Goal: Transaction & Acquisition: Obtain resource

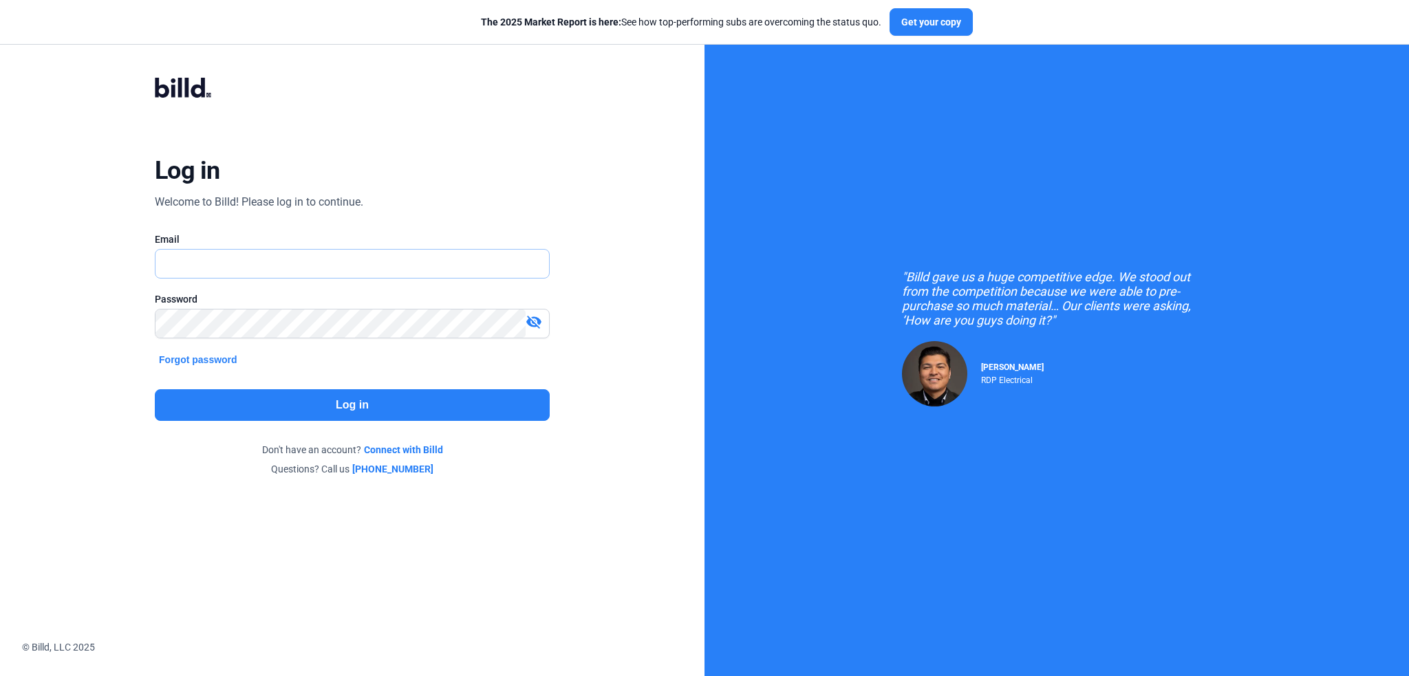
type input "[EMAIL_ADDRESS][DOMAIN_NAME]"
click at [376, 409] on button "Log in" at bounding box center [352, 405] width 395 height 32
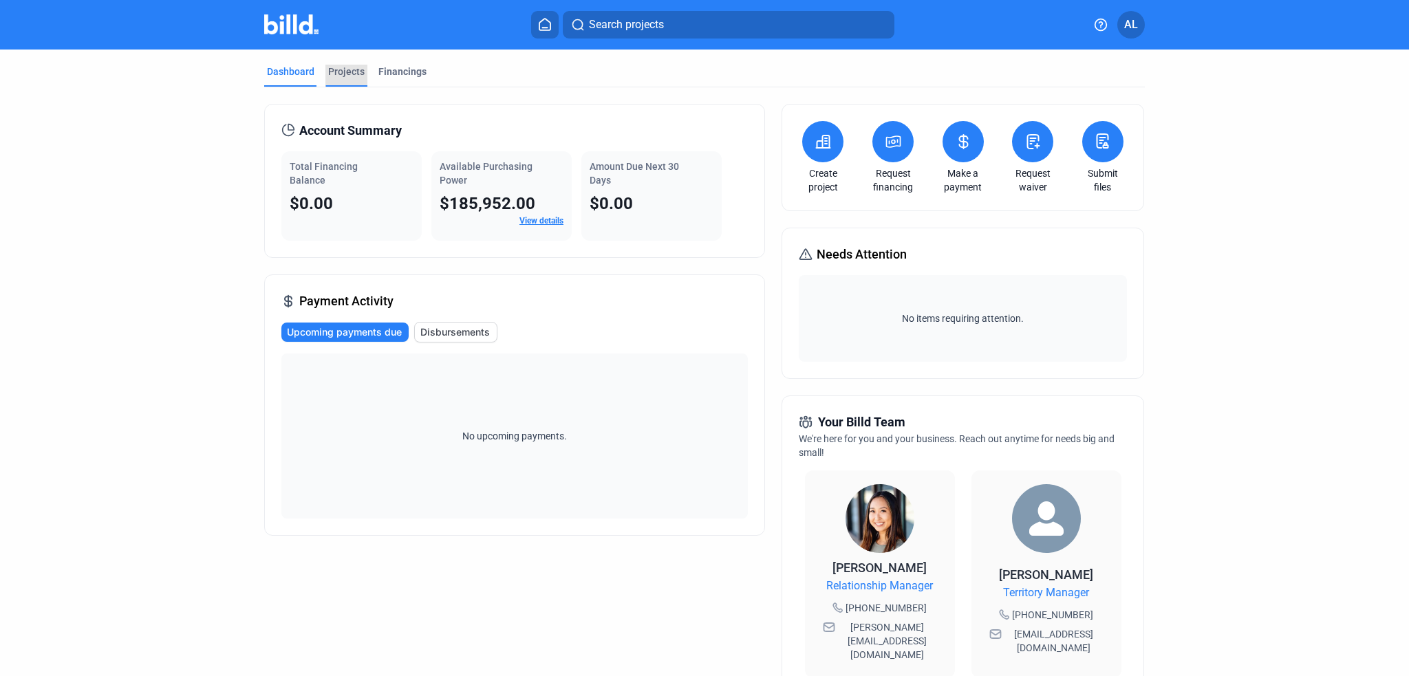
click at [336, 68] on div "Projects" at bounding box center [346, 72] width 36 height 14
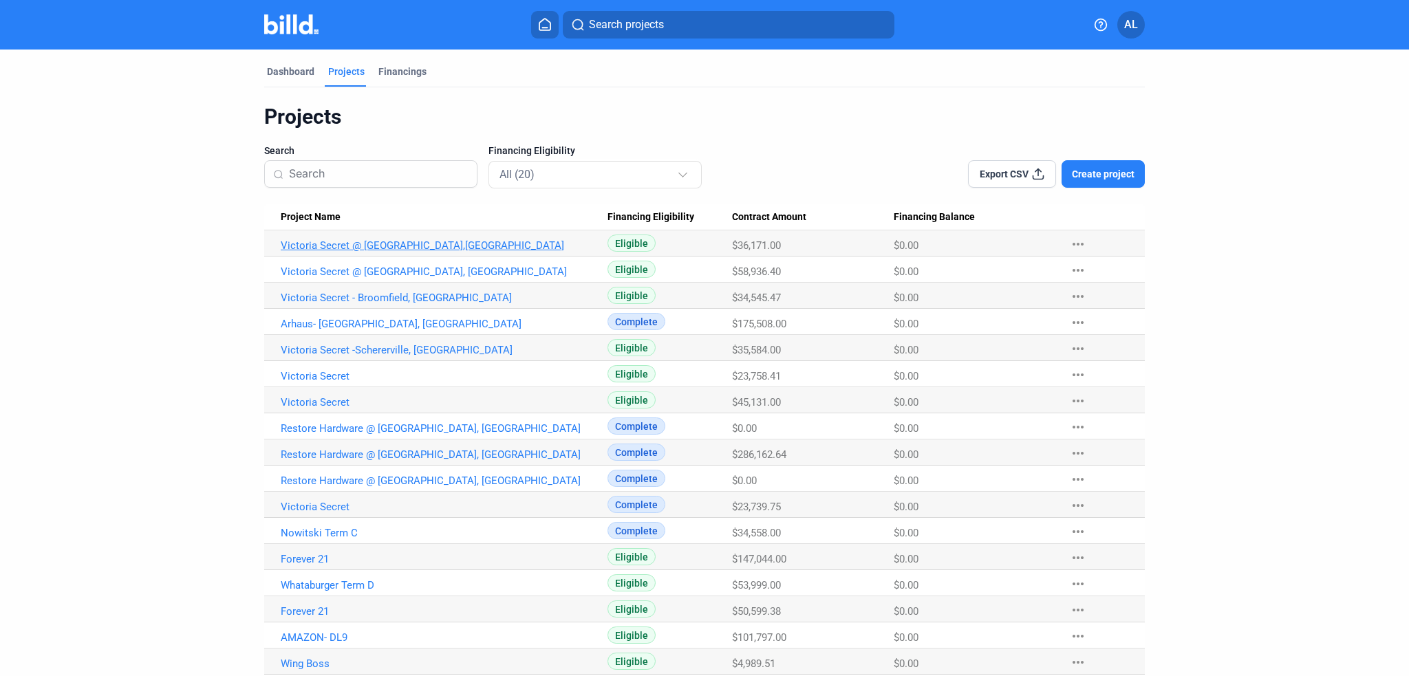
click at [391, 246] on link "Victoria Secret @ [GEOGRAPHIC_DATA],[GEOGRAPHIC_DATA]" at bounding box center [444, 245] width 327 height 12
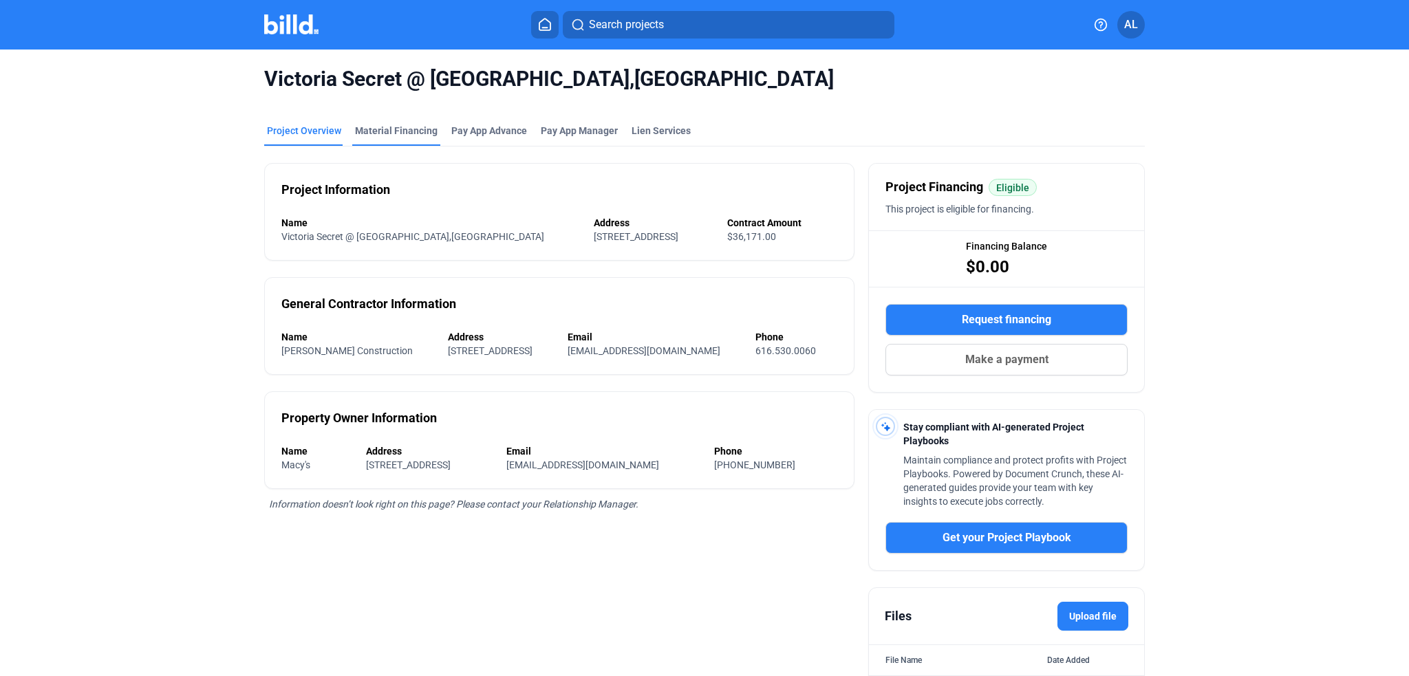
click at [391, 131] on div "Material Financing" at bounding box center [396, 131] width 83 height 14
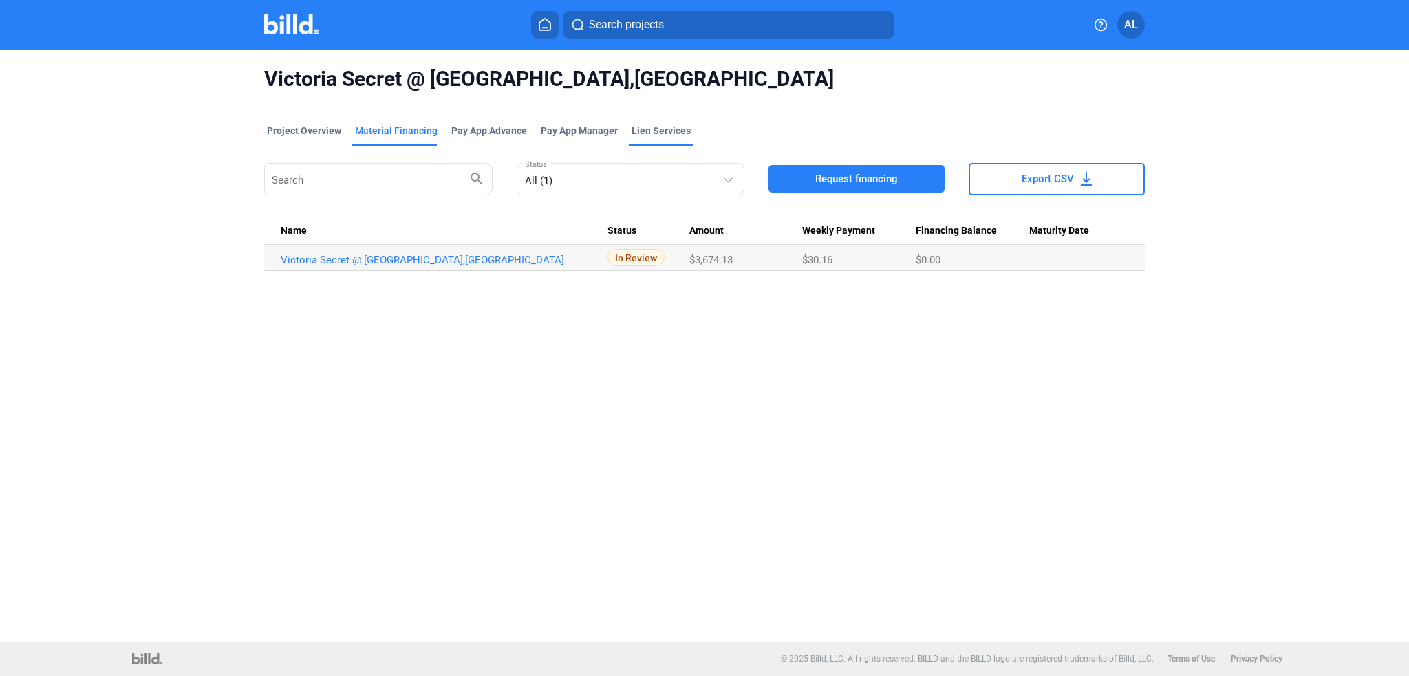
click at [672, 125] on div "Lien Services" at bounding box center [660, 131] width 59 height 14
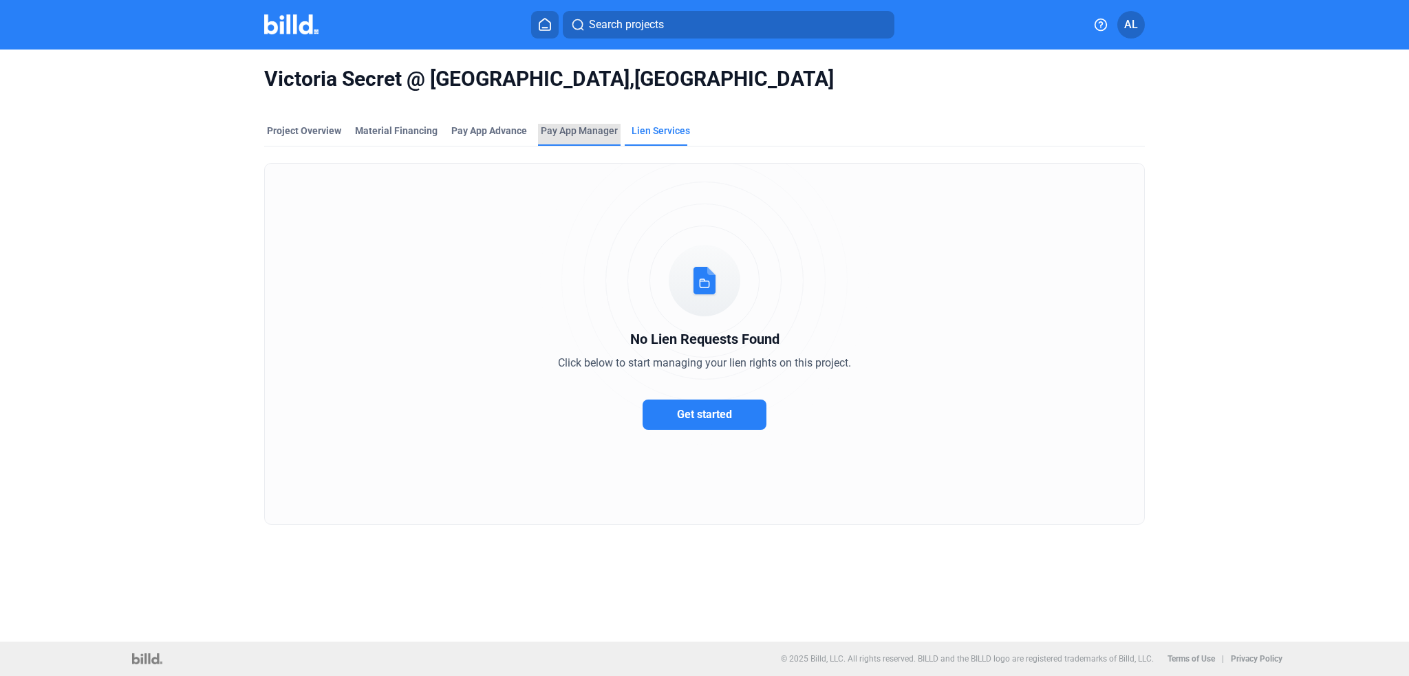
click at [570, 130] on span "Pay App Manager" at bounding box center [579, 131] width 77 height 14
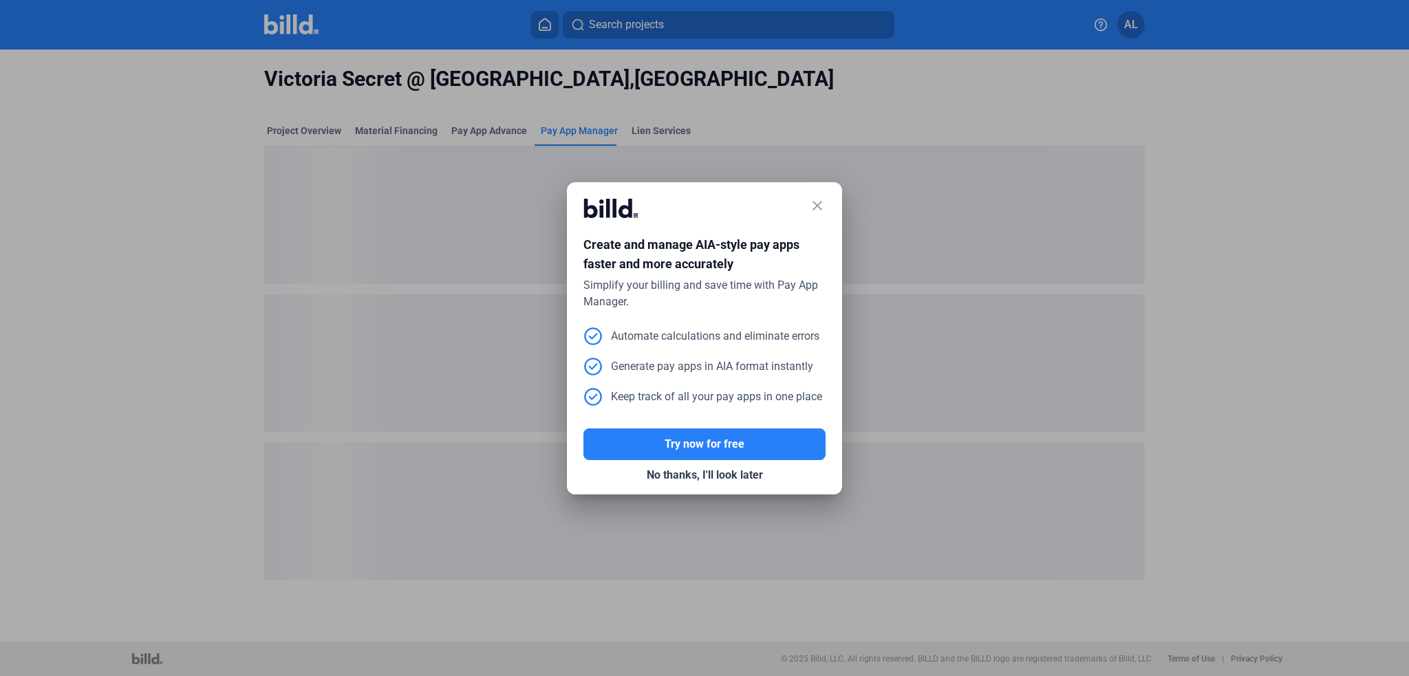
click at [819, 203] on mat-icon "close" at bounding box center [817, 205] width 17 height 17
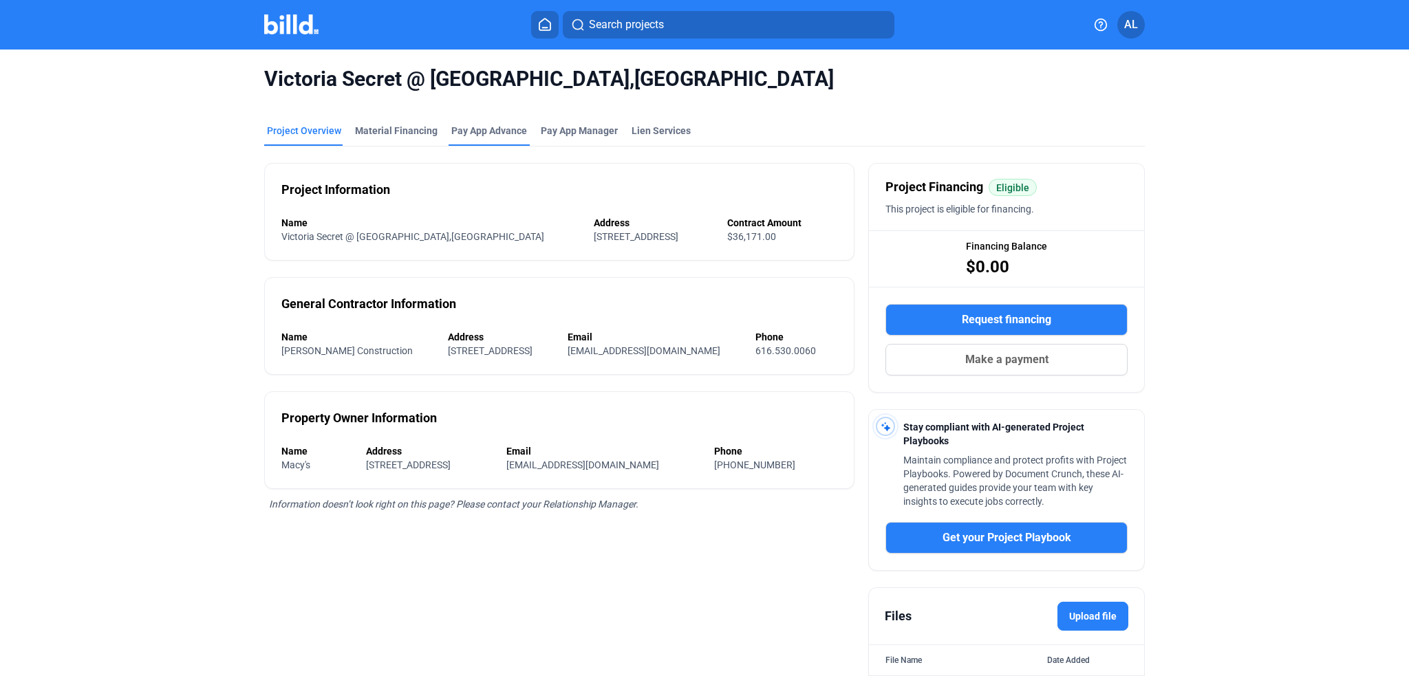
click at [499, 124] on div "Pay App Advance" at bounding box center [489, 131] width 76 height 14
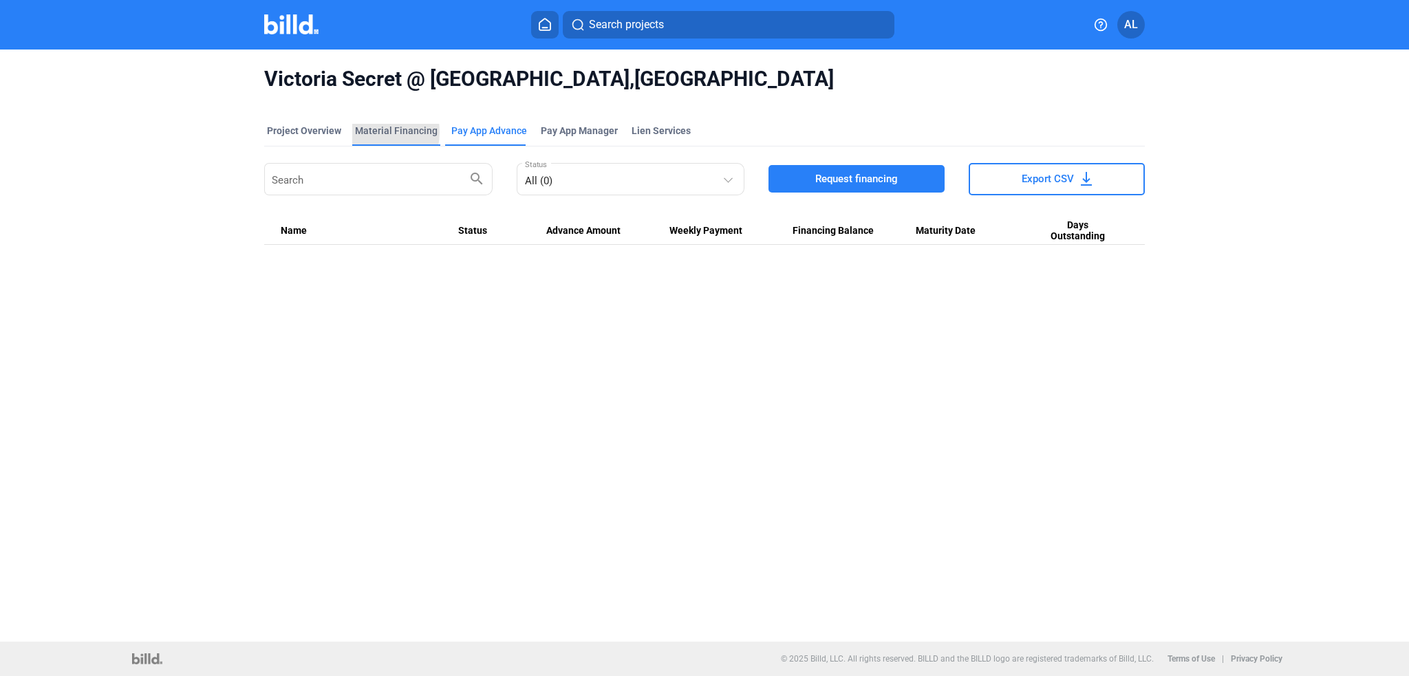
click at [366, 132] on div "Material Financing" at bounding box center [396, 131] width 83 height 14
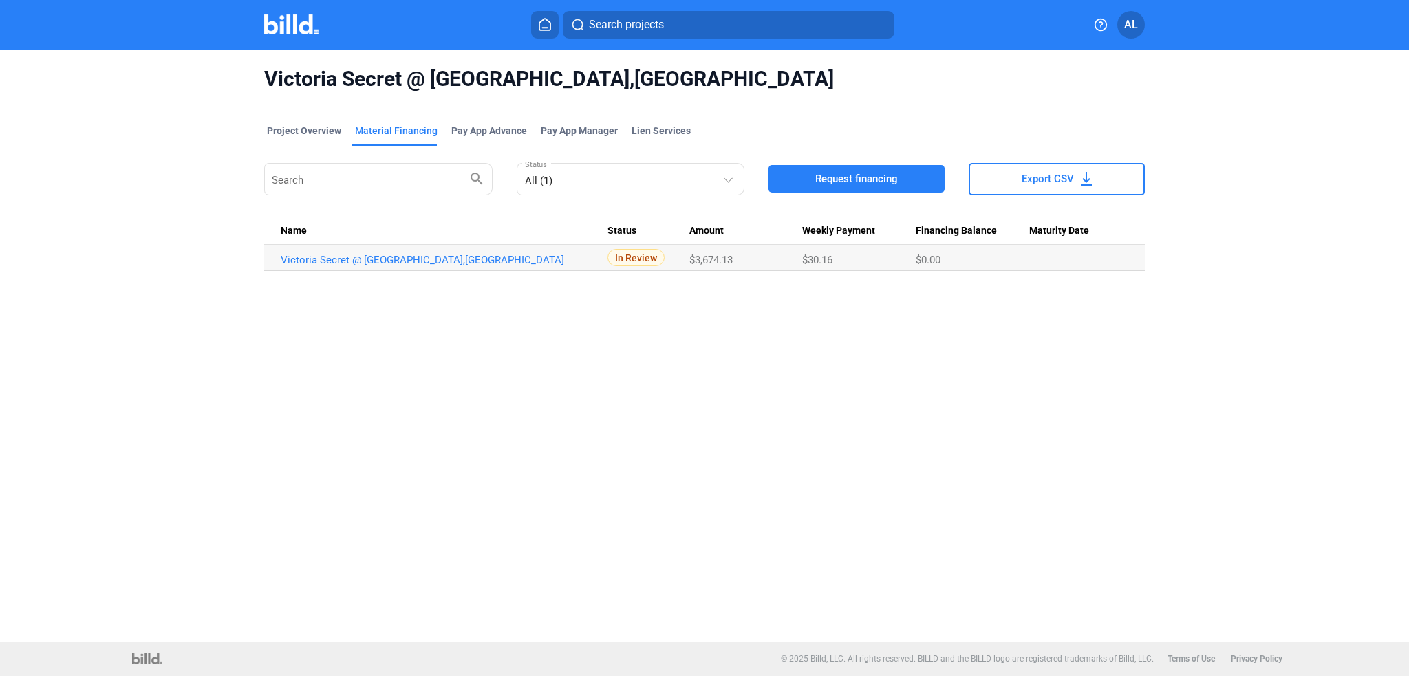
click at [561, 360] on div "Victoria Secret @ [GEOGRAPHIC_DATA],[GEOGRAPHIC_DATA] Project Overview Material…" at bounding box center [704, 346] width 1409 height 592
click at [832, 180] on span "Request financing" at bounding box center [856, 179] width 83 height 14
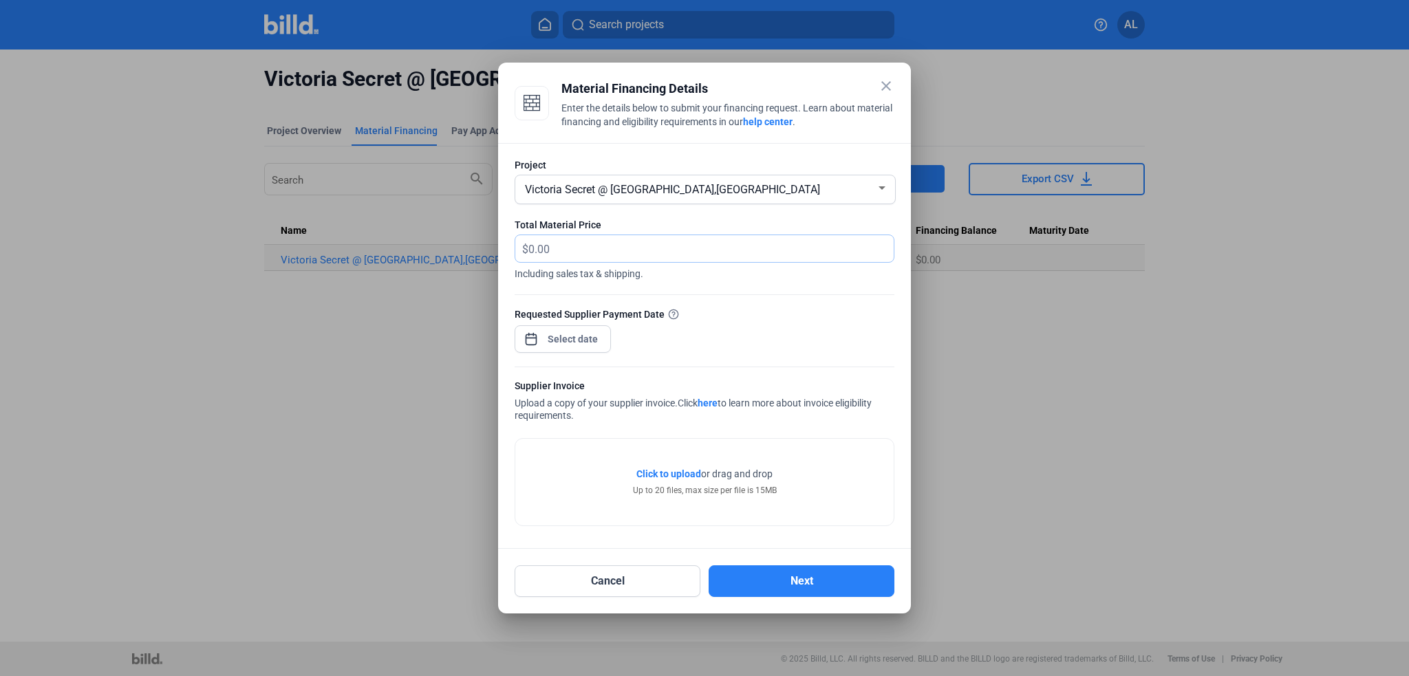
click at [621, 247] on input "text" at bounding box center [710, 248] width 365 height 27
click at [642, 251] on input "text" at bounding box center [702, 248] width 349 height 27
type input "2,287.19"
click at [786, 310] on div "Requested Supplier Payment Date" at bounding box center [705, 314] width 380 height 14
click at [581, 335] on div "close Material Financing Details Enter the details below to submit your financi…" at bounding box center [704, 338] width 1409 height 676
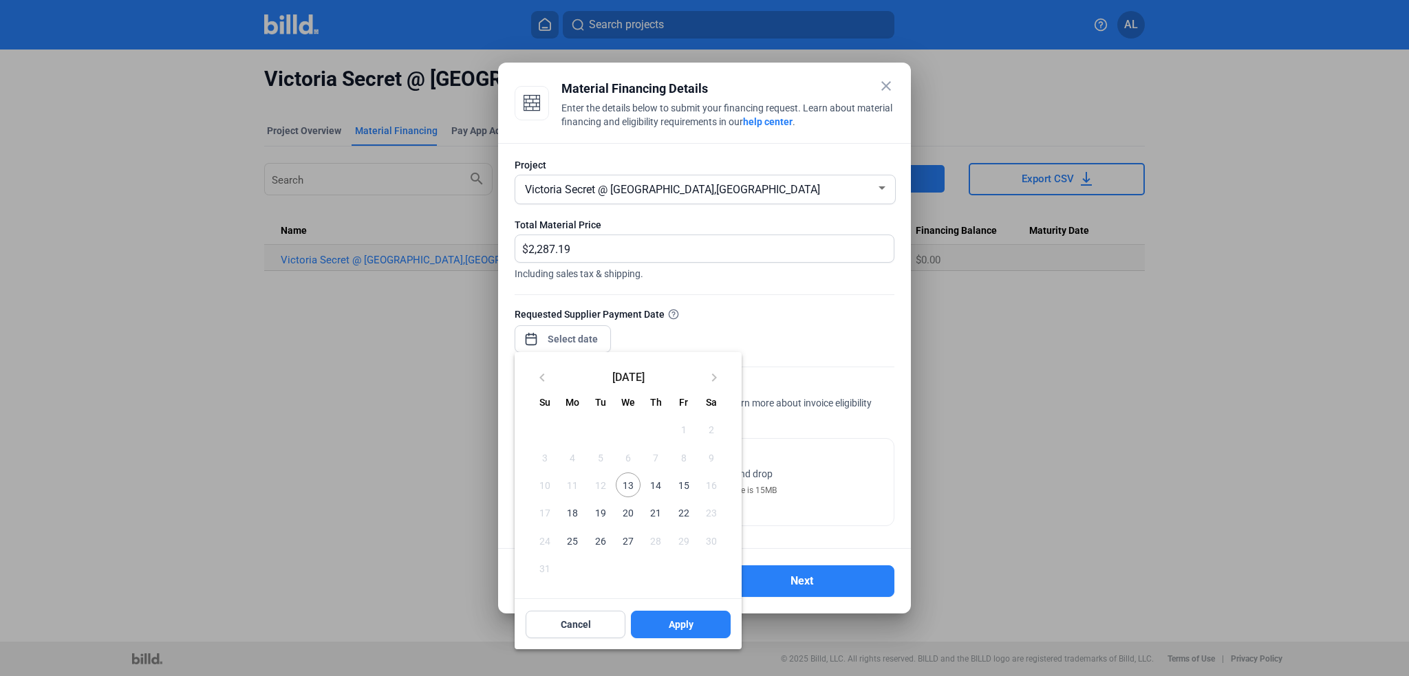
click at [628, 486] on span "13" at bounding box center [628, 485] width 25 height 25
click at [685, 623] on span "Apply" at bounding box center [681, 625] width 25 height 14
type input "[DATE]"
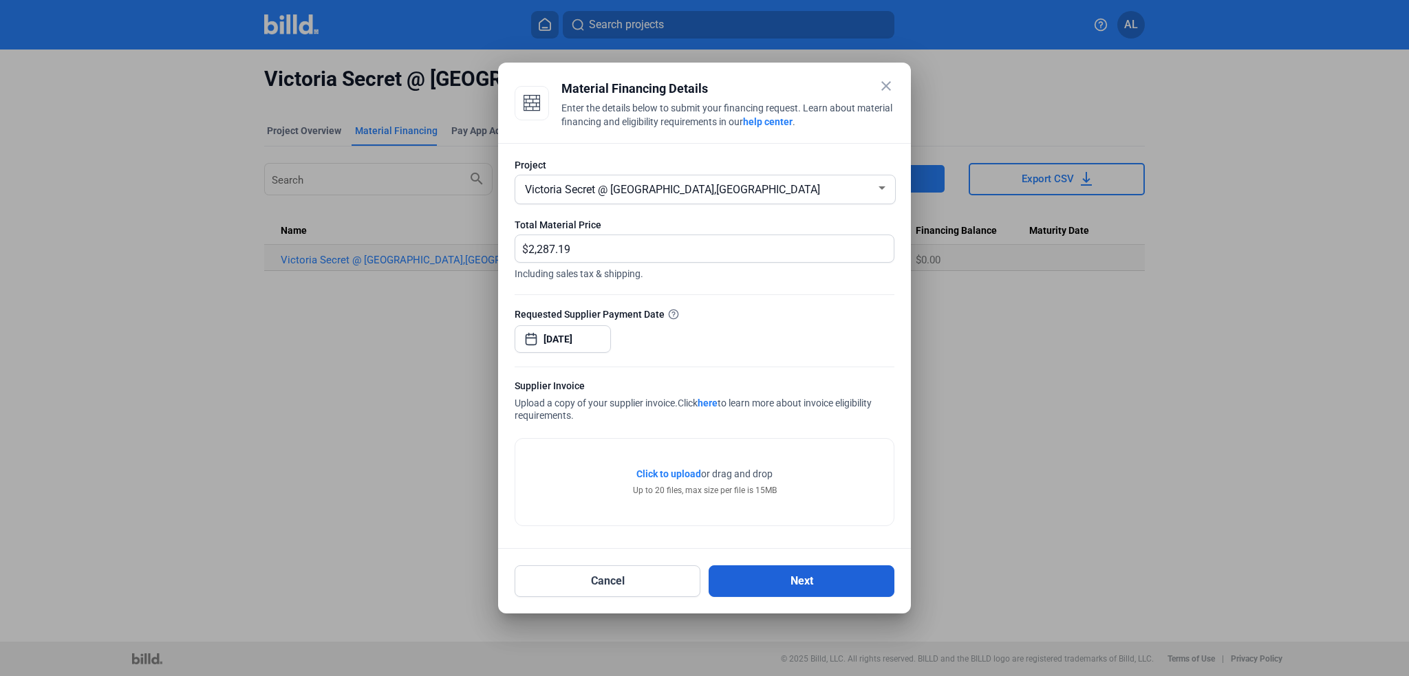
click at [786, 582] on button "Next" at bounding box center [802, 581] width 186 height 32
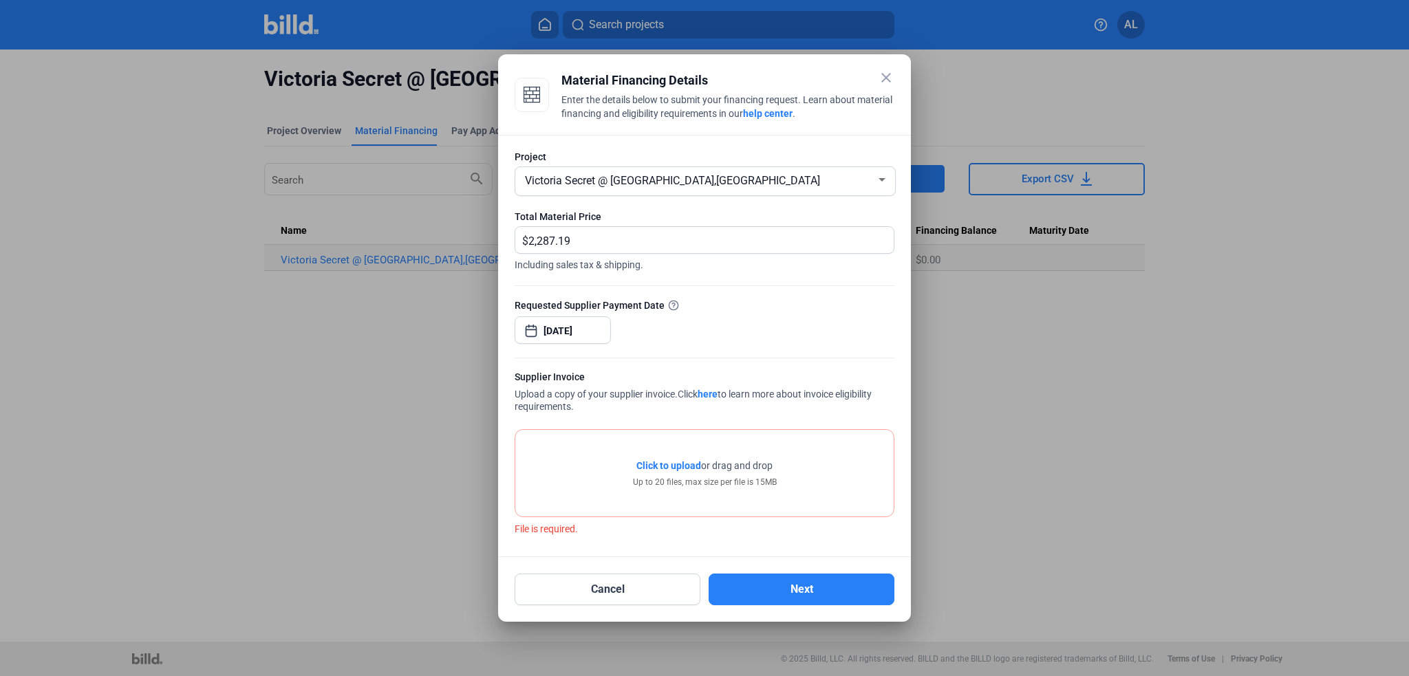
click at [652, 461] on span "Click to upload" at bounding box center [668, 465] width 65 height 11
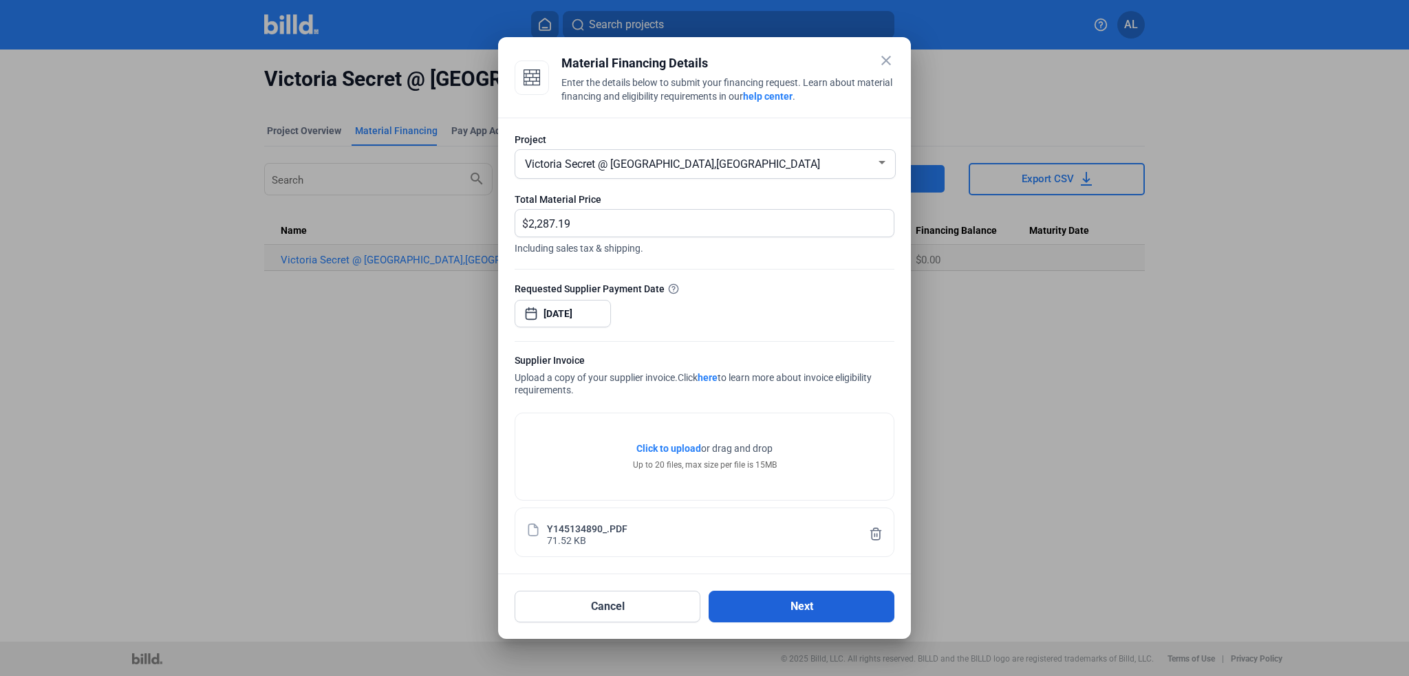
click at [805, 598] on button "Next" at bounding box center [802, 607] width 186 height 32
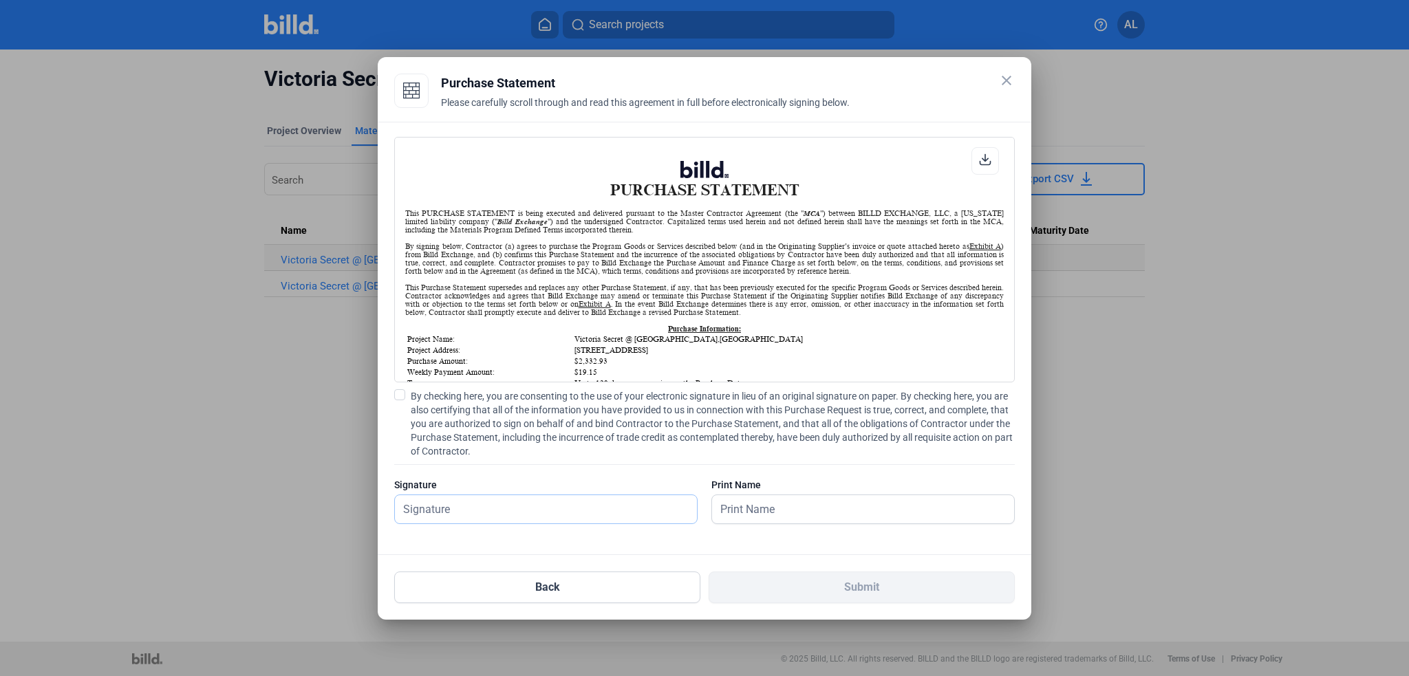
click at [599, 515] on input "text" at bounding box center [538, 509] width 287 height 28
type input "[PERSON_NAME]"
click at [834, 507] on input "[PERSON_NAME]" at bounding box center [855, 509] width 287 height 28
click at [965, 546] on div "PURCHASE STATEMENT This PURCHASE STATEMENT is being executed and delivered purs…" at bounding box center [705, 338] width 654 height 433
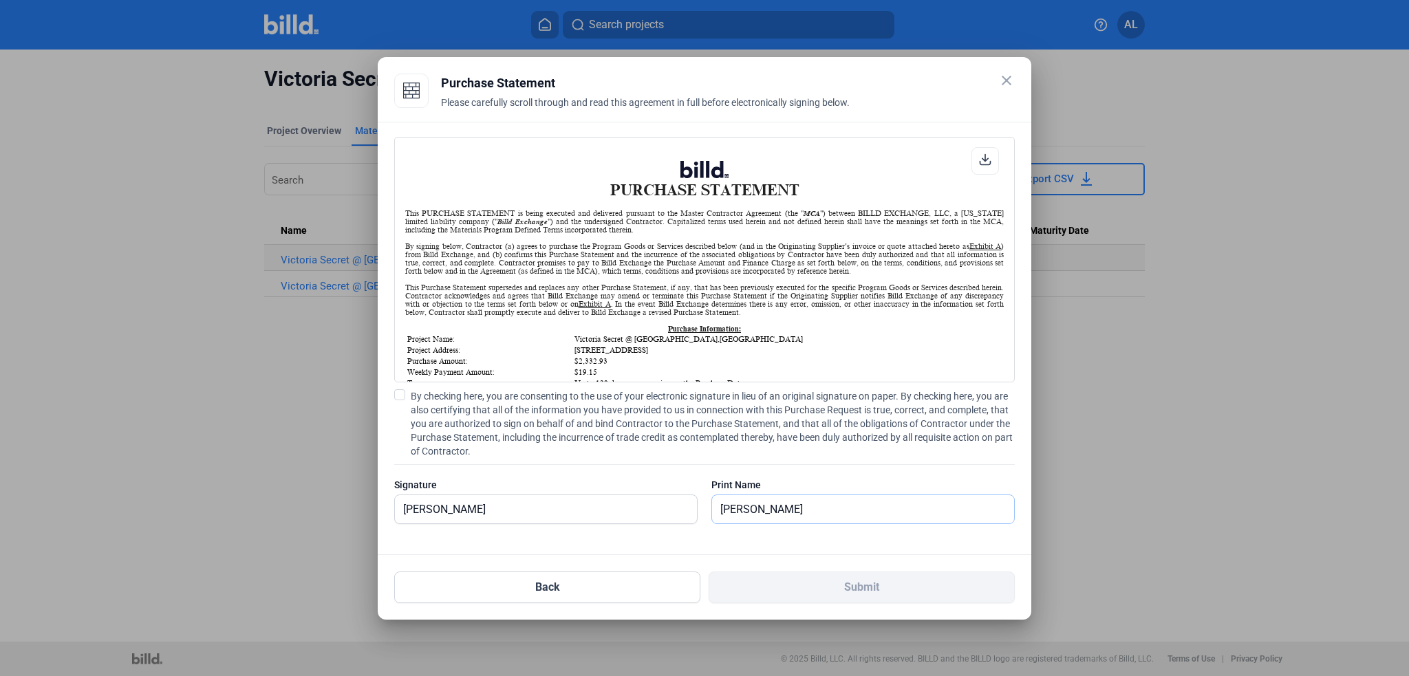
click at [826, 497] on input "[PERSON_NAME]" at bounding box center [863, 509] width 302 height 28
click at [424, 393] on span "By checking here, you are consenting to the use of your electronic signature in…" at bounding box center [713, 423] width 604 height 69
click at [0, 0] on input "By checking here, you are consenting to the use of your electronic signature in…" at bounding box center [0, 0] width 0 height 0
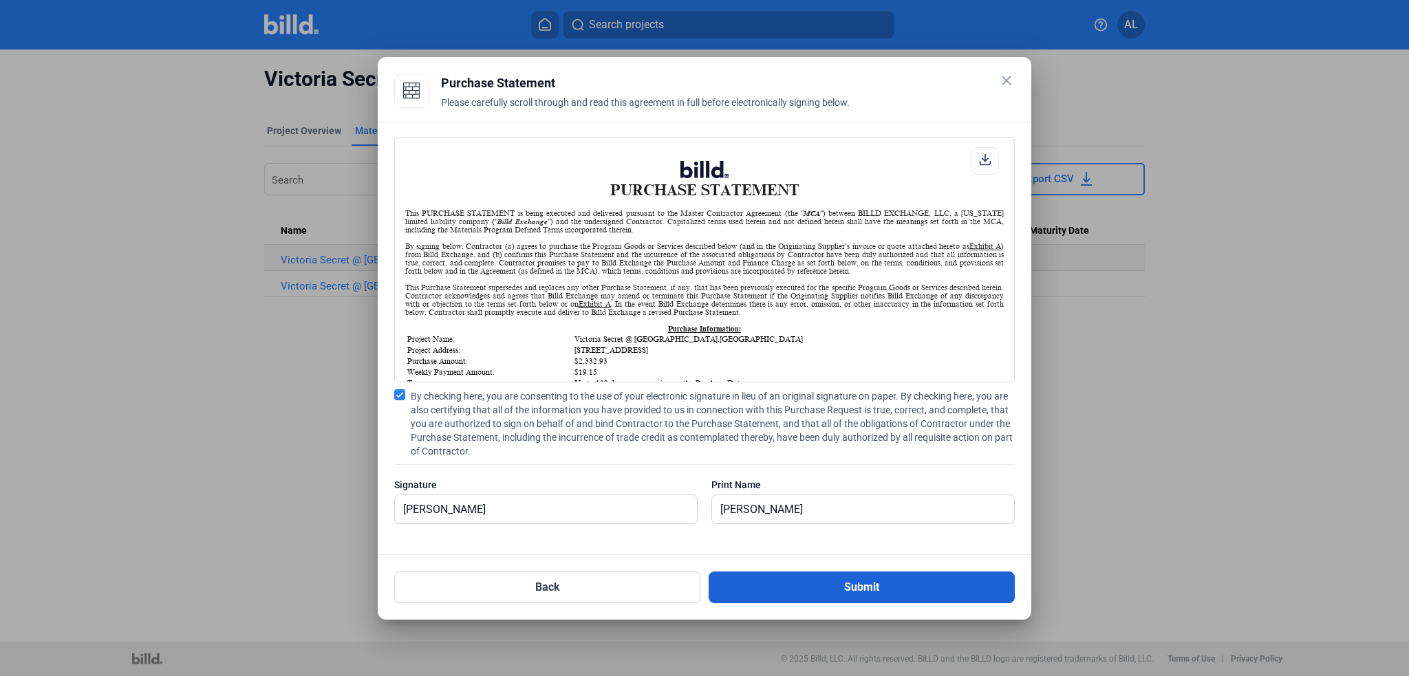
click at [900, 595] on button "Submit" at bounding box center [862, 588] width 306 height 32
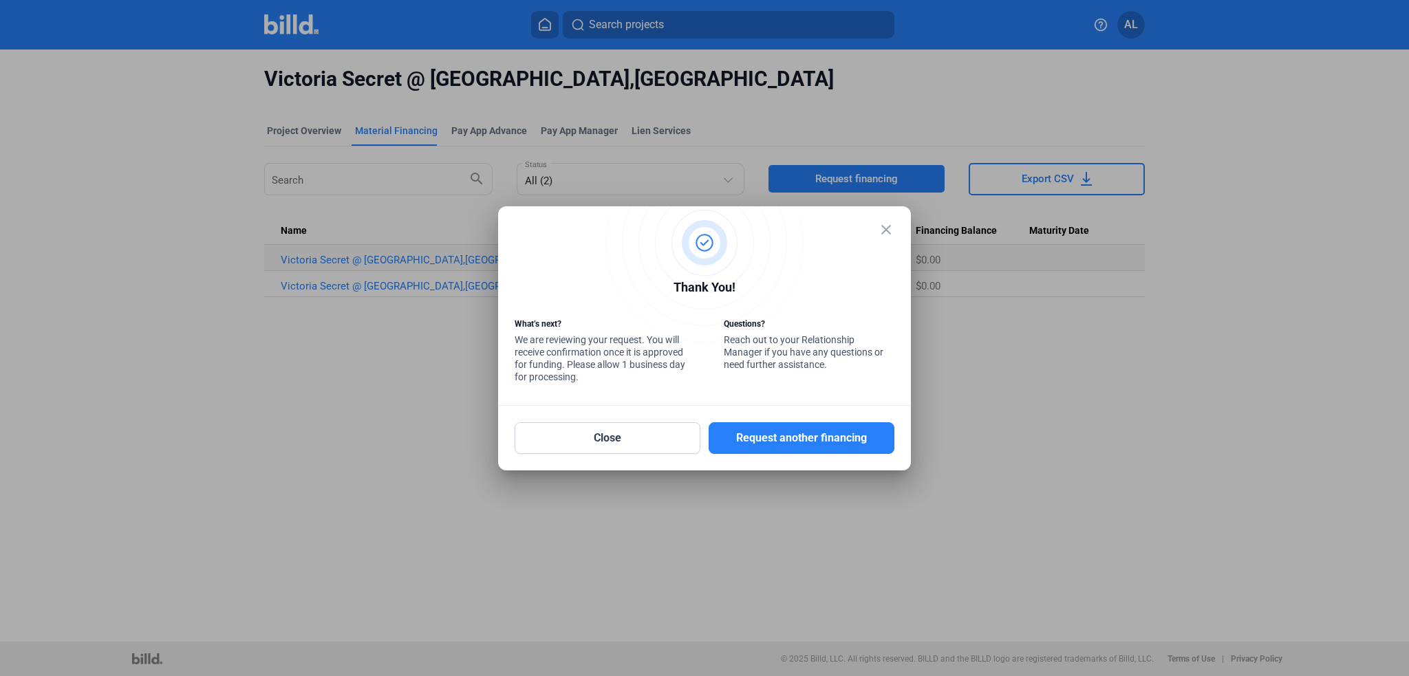
click at [886, 227] on mat-icon "close" at bounding box center [886, 230] width 17 height 17
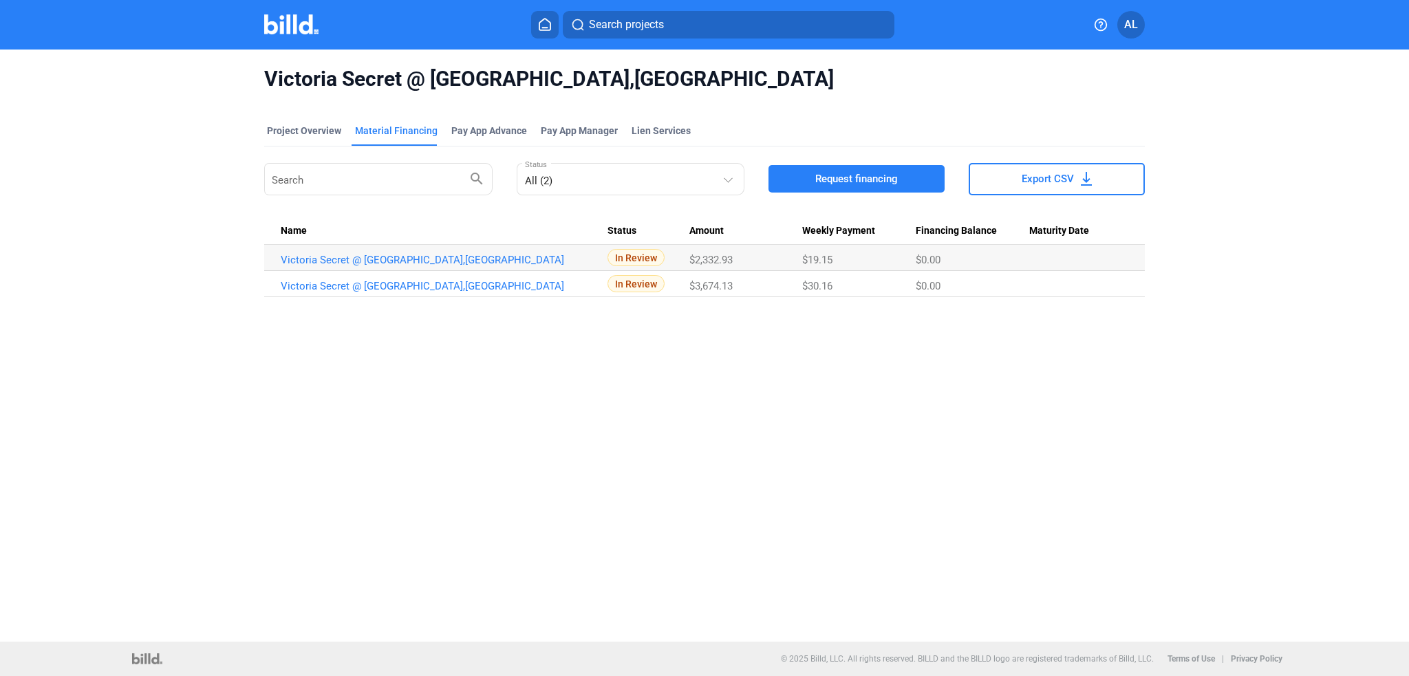
click at [1000, 443] on div "Victoria Secret @ [GEOGRAPHIC_DATA],[GEOGRAPHIC_DATA] Project Overview Material…" at bounding box center [704, 346] width 1409 height 592
